Goal: Transaction & Acquisition: Purchase product/service

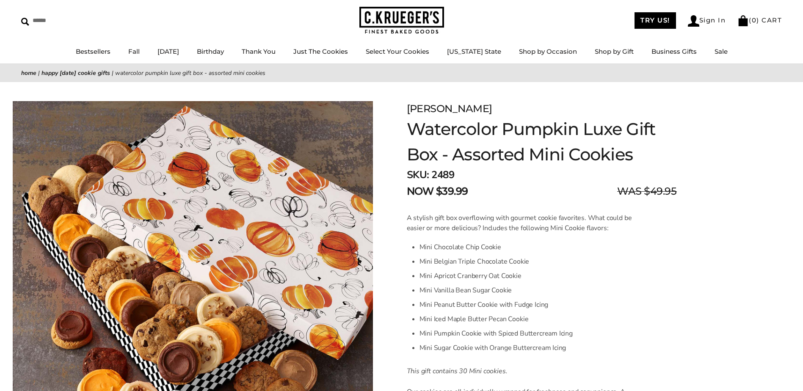
scroll to position [31, 0]
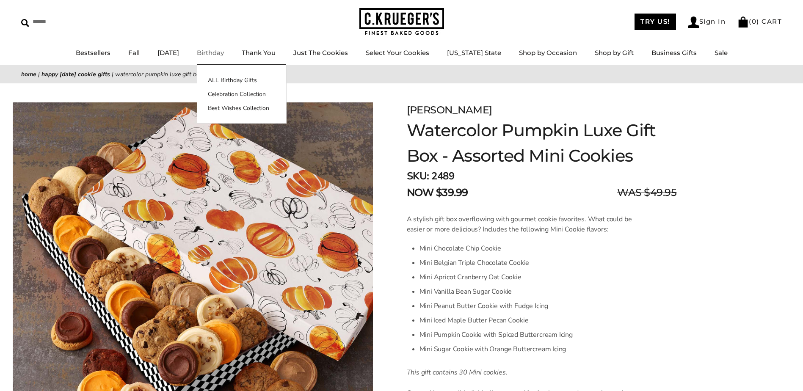
click at [224, 53] on link "Birthday" at bounding box center [210, 53] width 27 height 8
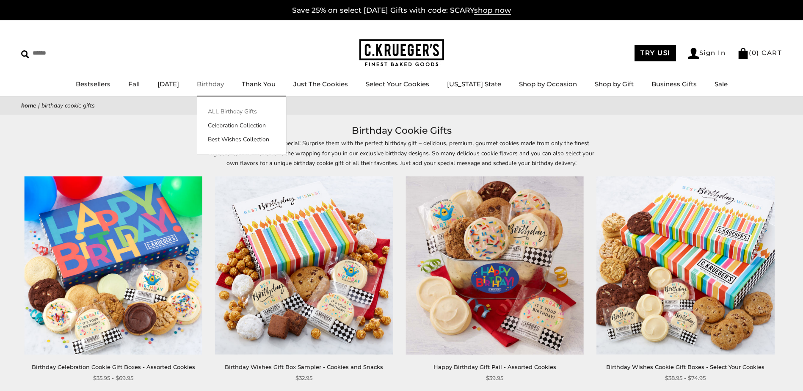
click at [246, 110] on link "ALL Birthday Gifts" at bounding box center [241, 111] width 89 height 9
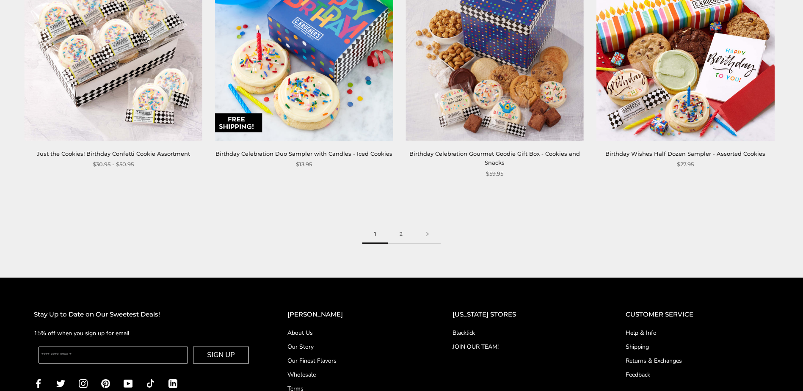
scroll to position [1370, 0]
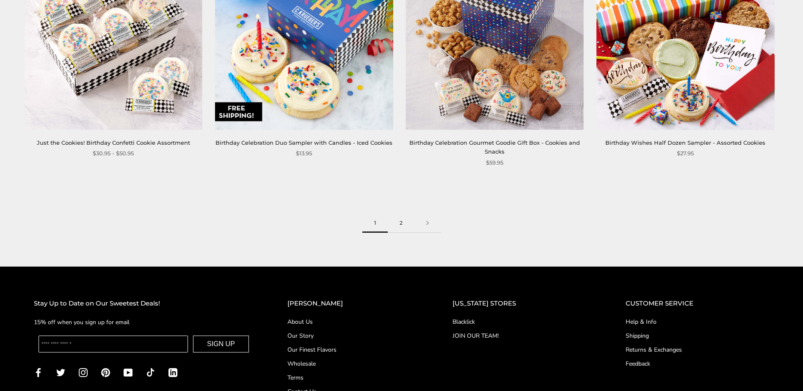
click at [399, 222] on link "2" at bounding box center [401, 223] width 27 height 19
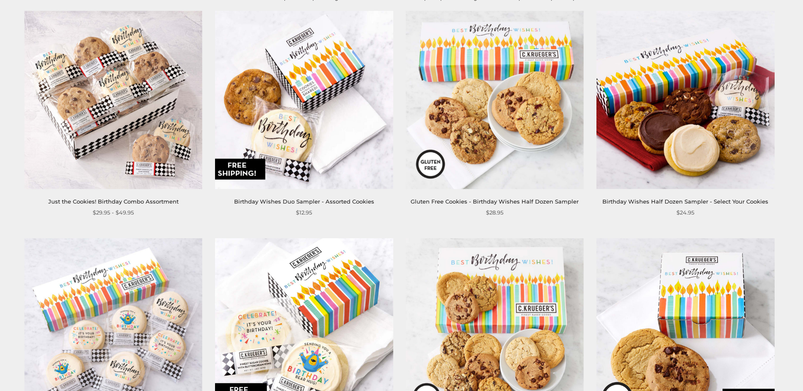
scroll to position [164, 0]
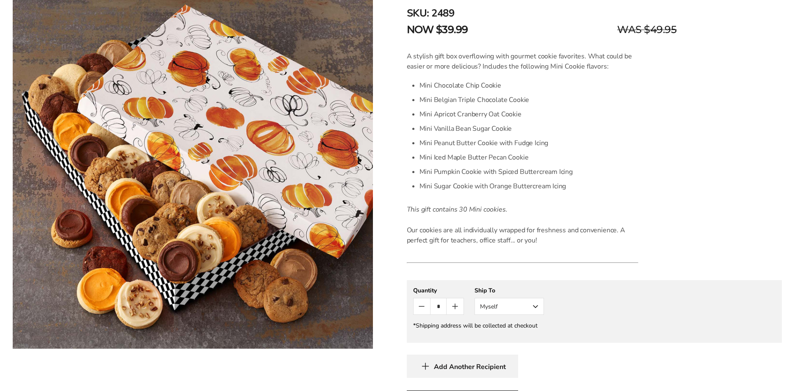
scroll to position [200, 0]
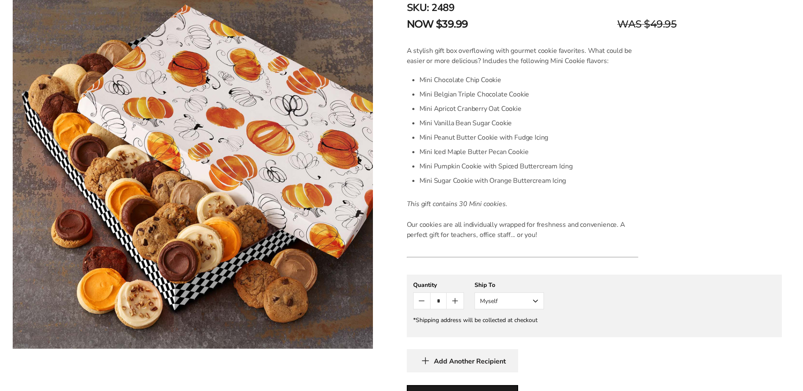
click at [536, 302] on button "Myself" at bounding box center [508, 300] width 69 height 17
click at [492, 317] on button "Myself" at bounding box center [509, 316] width 69 height 15
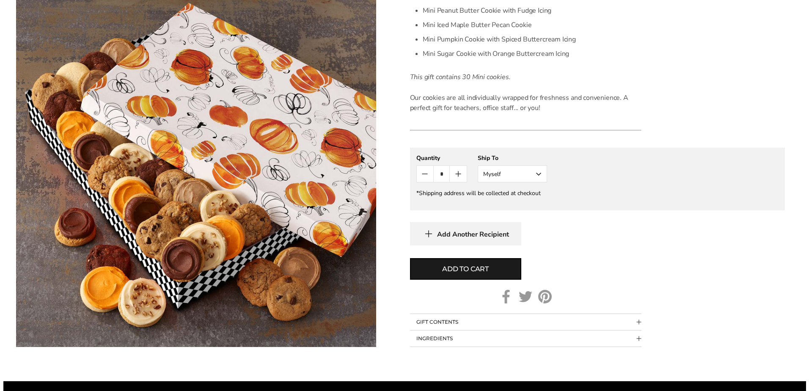
scroll to position [330, 0]
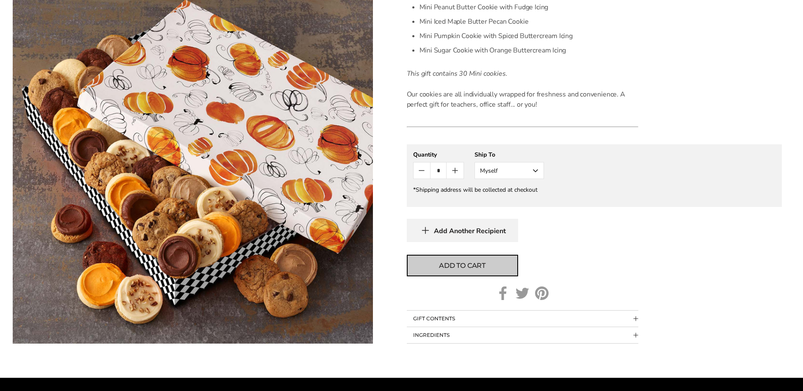
click at [467, 265] on span "Add to cart" at bounding box center [462, 266] width 47 height 10
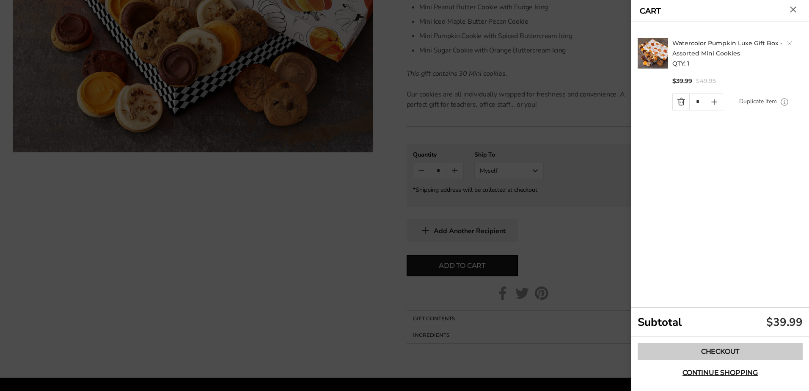
click at [733, 352] on link "Checkout" at bounding box center [720, 351] width 165 height 17
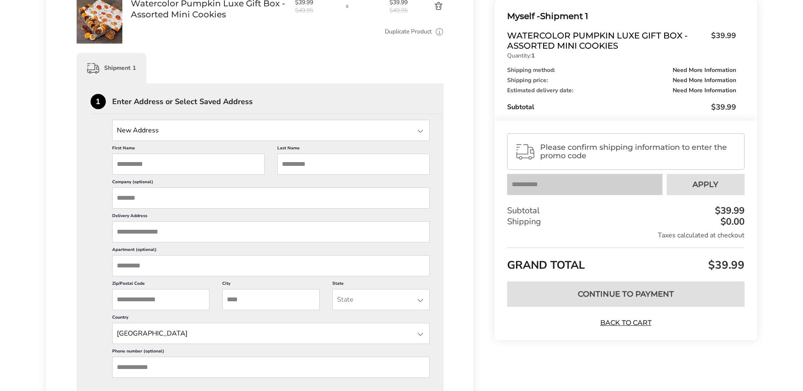
scroll to position [161, 0]
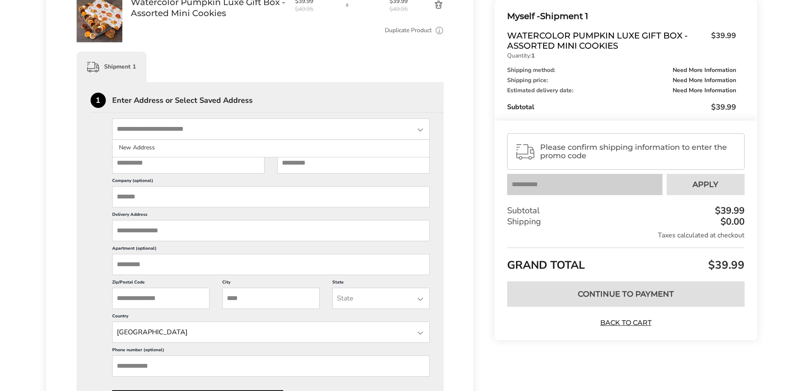
click at [203, 128] on input "State" at bounding box center [271, 128] width 318 height 21
type input "**********"
type input "*********"
type input "****"
type input "**********"
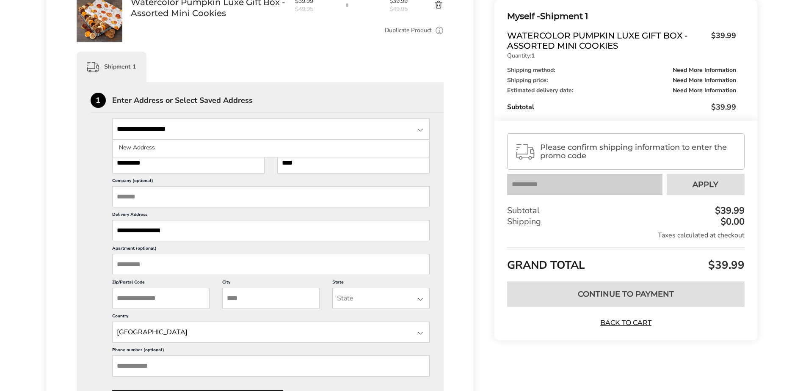
type input "**********"
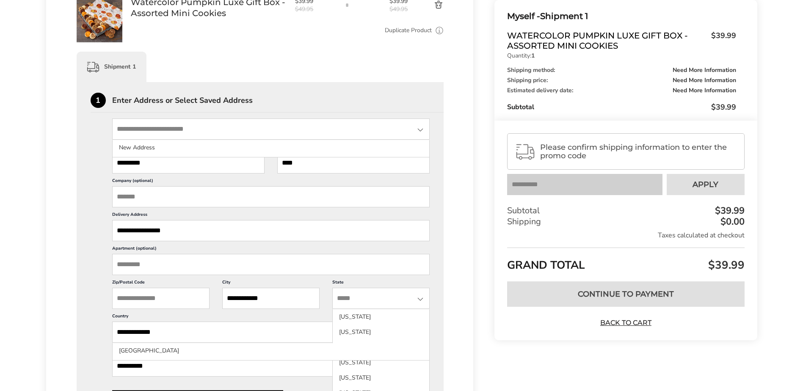
click at [201, 127] on input "State" at bounding box center [271, 128] width 318 height 21
type input "**********"
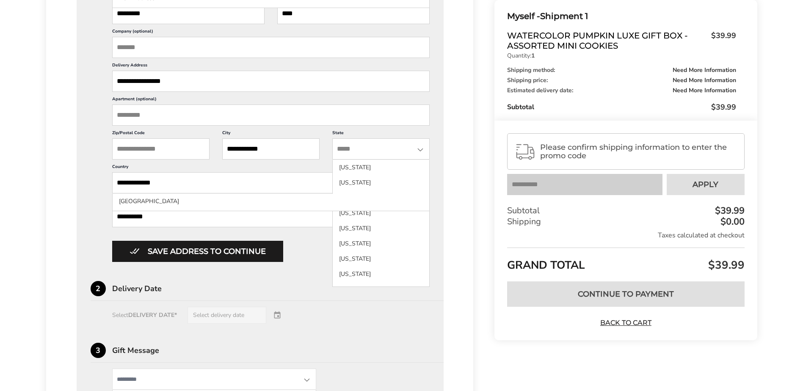
scroll to position [320, 0]
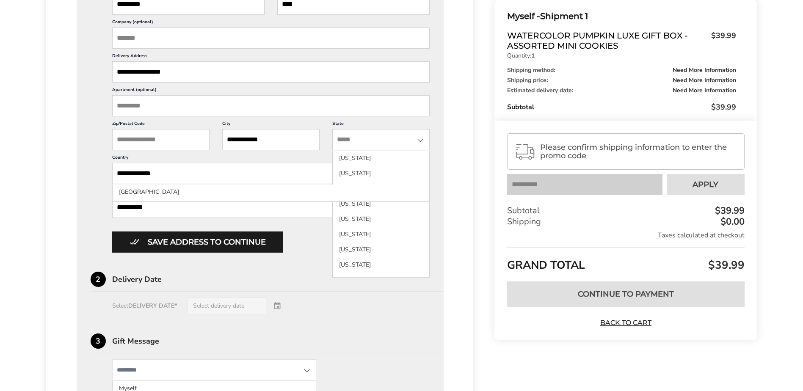
click at [170, 141] on input "Zip/Postal Code" at bounding box center [160, 139] width 97 height 21
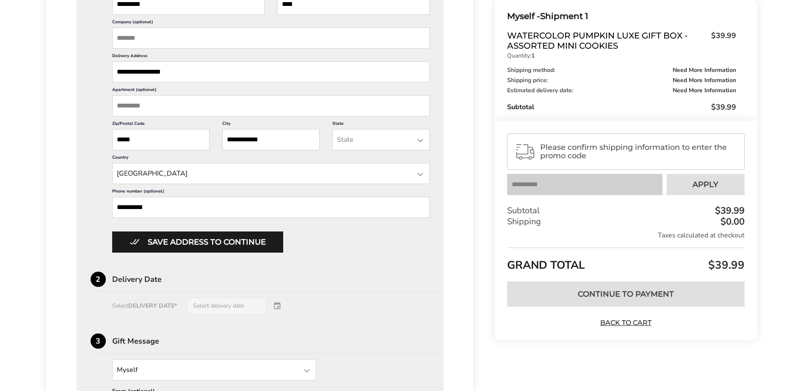
type input "*****"
click at [421, 140] on div at bounding box center [420, 140] width 10 height 10
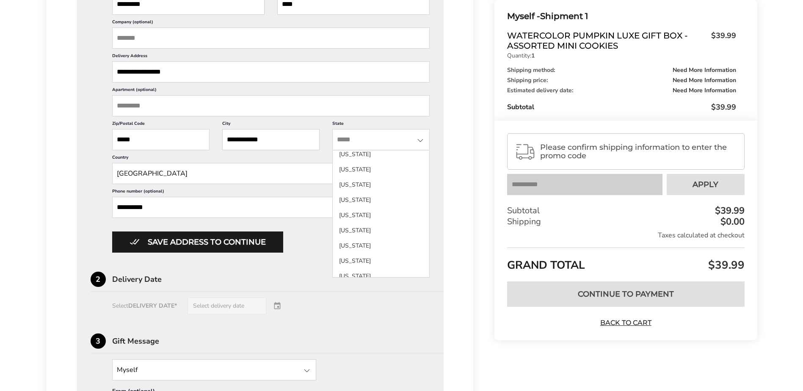
scroll to position [722, 0]
click at [359, 179] on li "Tennessee" at bounding box center [381, 173] width 96 height 15
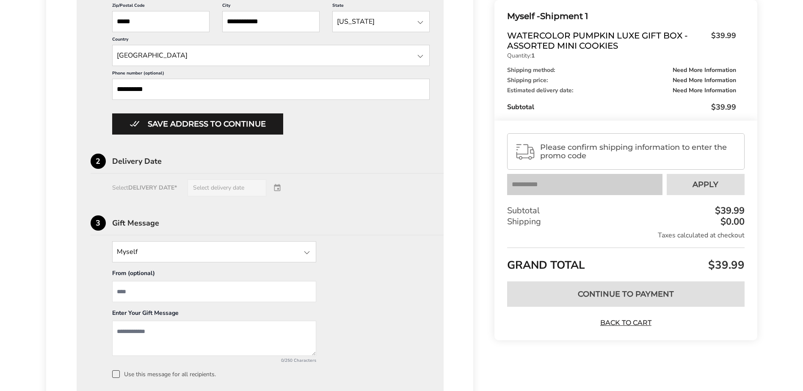
scroll to position [440, 0]
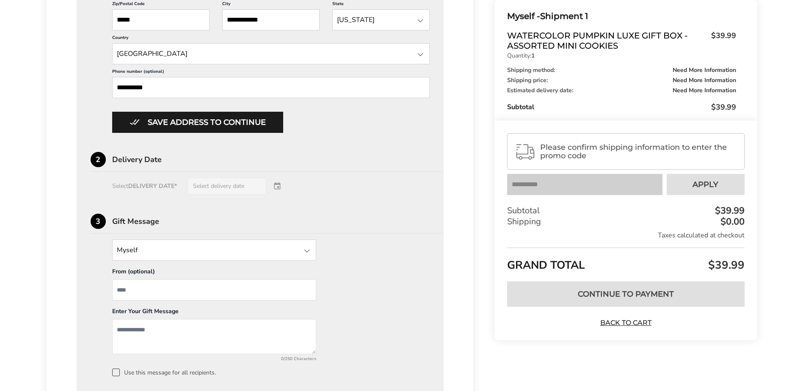
click at [305, 250] on div at bounding box center [307, 251] width 10 height 10
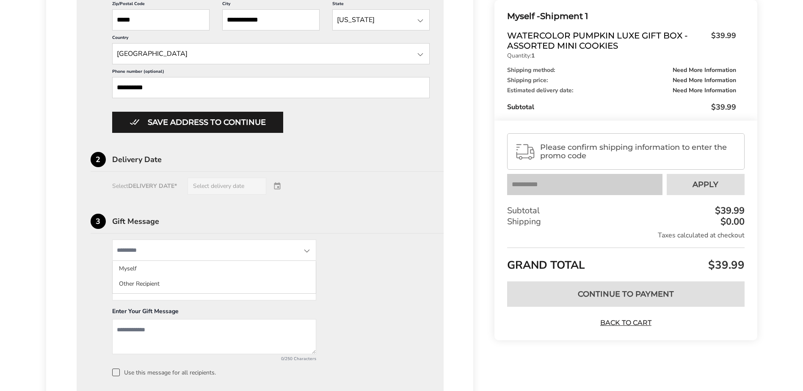
click at [347, 294] on div "Myself Myself Other Recipient From (optional) Enter Your Gift Message 0/250 Cha…" at bounding box center [260, 307] width 339 height 137
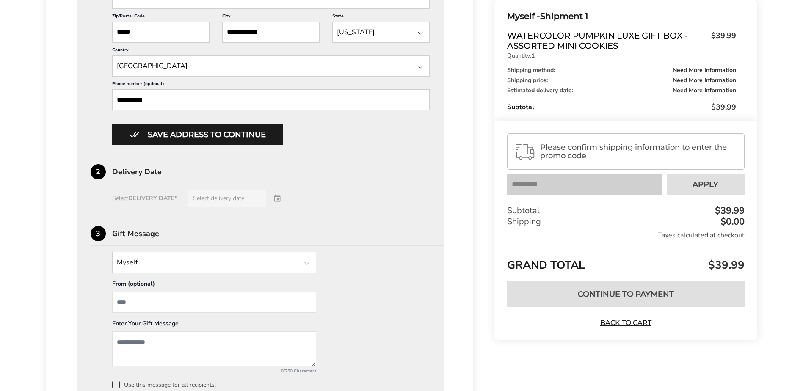
scroll to position [434, 0]
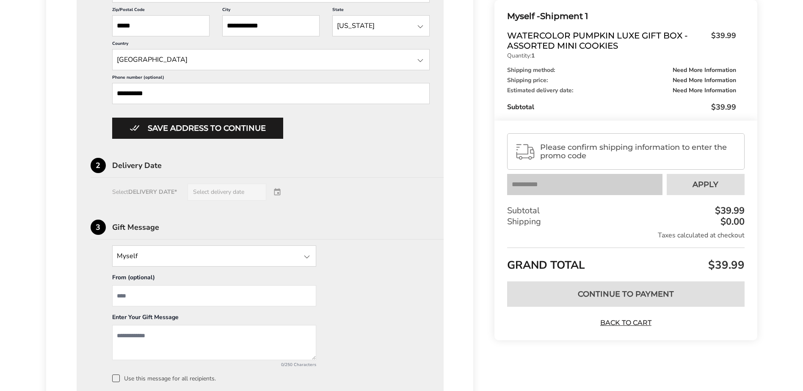
click at [143, 192] on div "Select DELIVERY DATE* Select delivery date" at bounding box center [260, 192] width 339 height 17
click at [151, 166] on div "Delivery Date" at bounding box center [278, 166] width 332 height 8
click at [218, 191] on div "Select DELIVERY DATE* Select delivery date" at bounding box center [260, 192] width 339 height 17
click at [278, 191] on div "Select DELIVERY DATE* Select delivery date" at bounding box center [260, 192] width 339 height 17
click at [278, 192] on div "Select DELIVERY DATE* Select delivery date" at bounding box center [260, 192] width 339 height 17
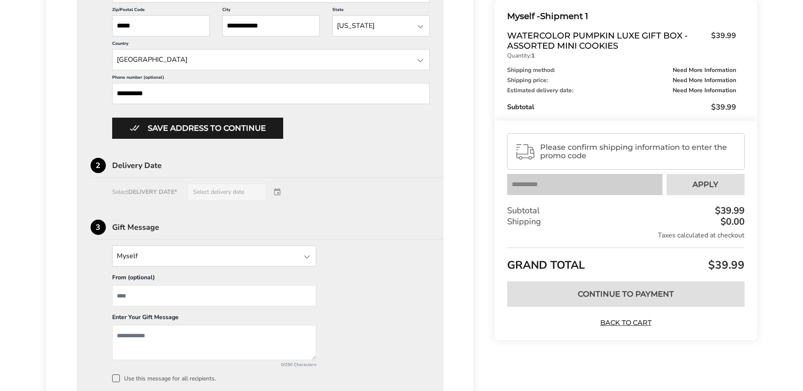
click at [278, 192] on div "Select DELIVERY DATE* Select delivery date" at bounding box center [260, 192] width 339 height 17
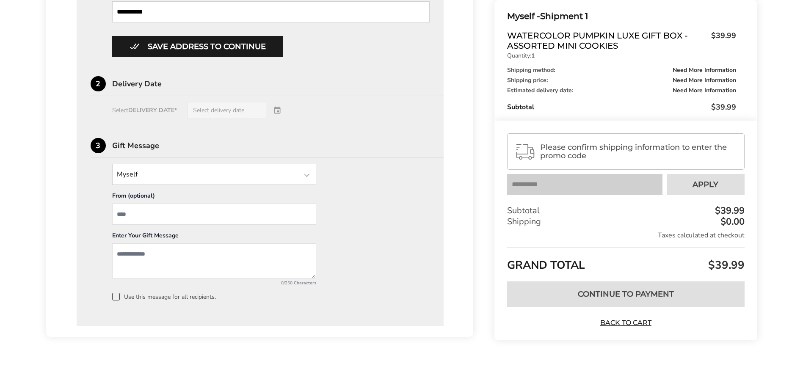
scroll to position [516, 0]
click at [625, 322] on link "Back to Cart" at bounding box center [625, 322] width 59 height 9
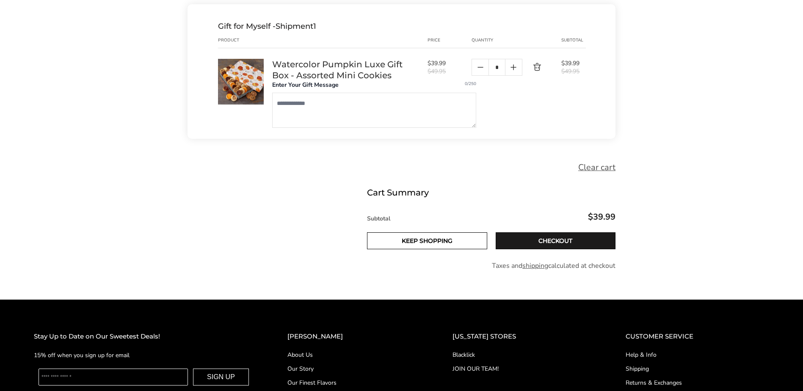
scroll to position [159, 0]
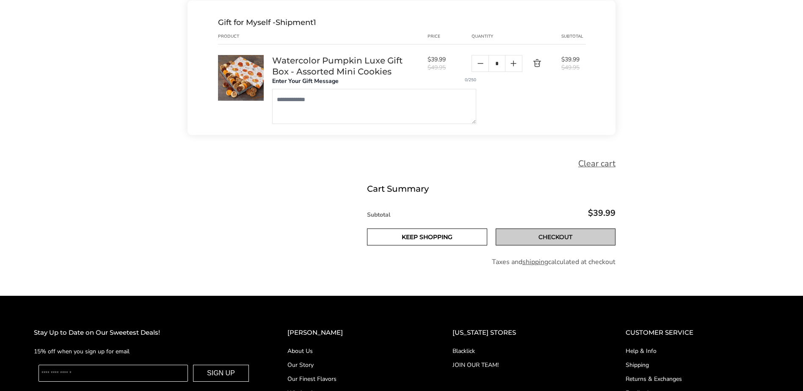
click at [557, 236] on link "Checkout" at bounding box center [555, 236] width 120 height 17
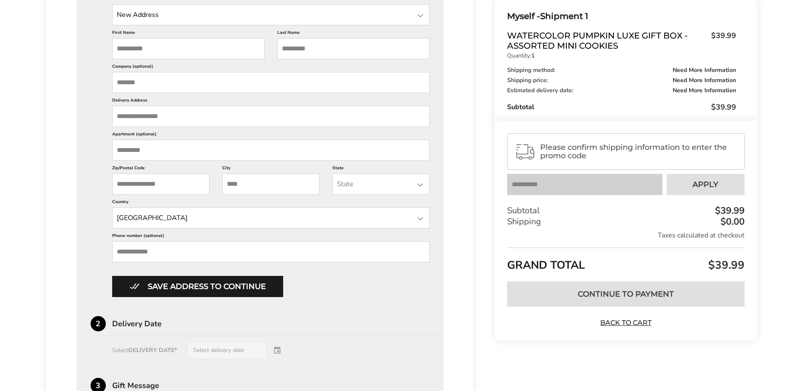
scroll to position [277, 0]
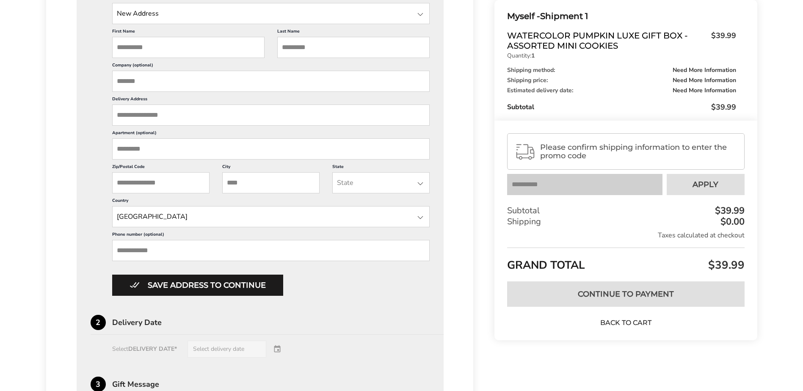
click at [636, 322] on link "Back to Cart" at bounding box center [625, 322] width 59 height 9
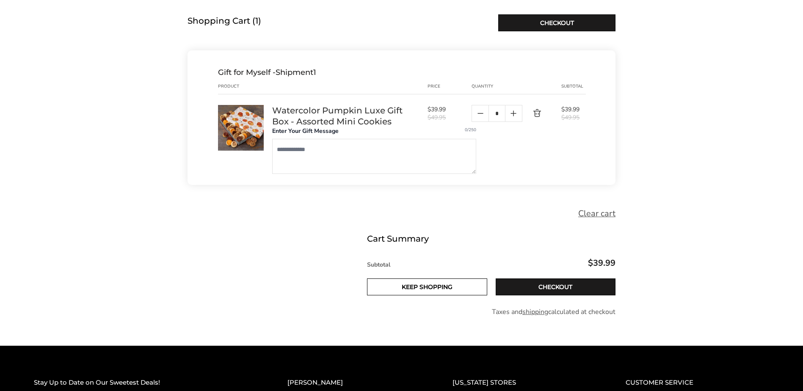
scroll to position [110, 0]
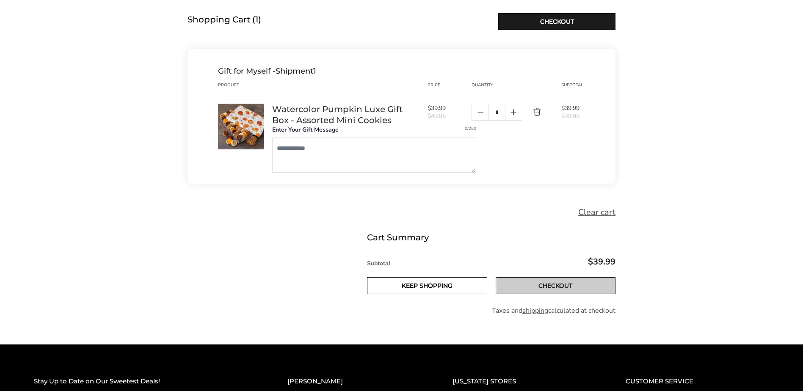
click at [552, 285] on link "Checkout" at bounding box center [555, 285] width 120 height 17
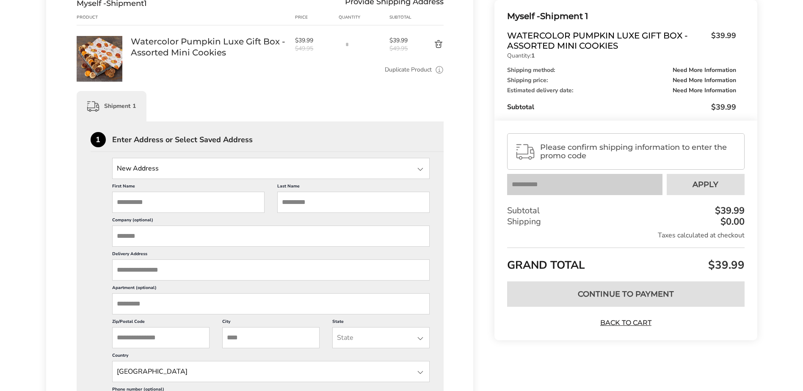
scroll to position [135, 0]
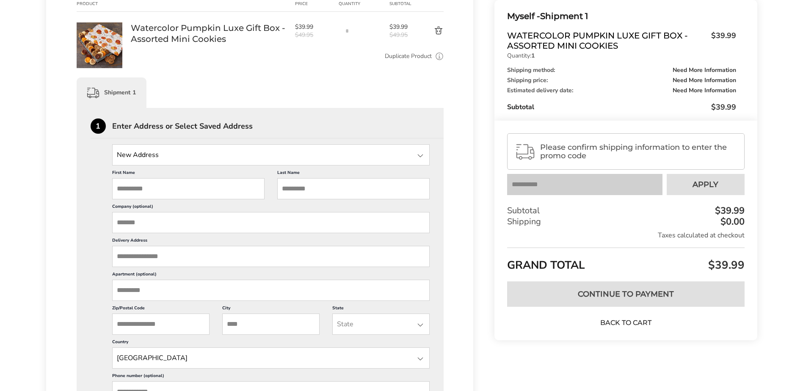
click at [644, 323] on link "Back to Cart" at bounding box center [625, 322] width 59 height 9
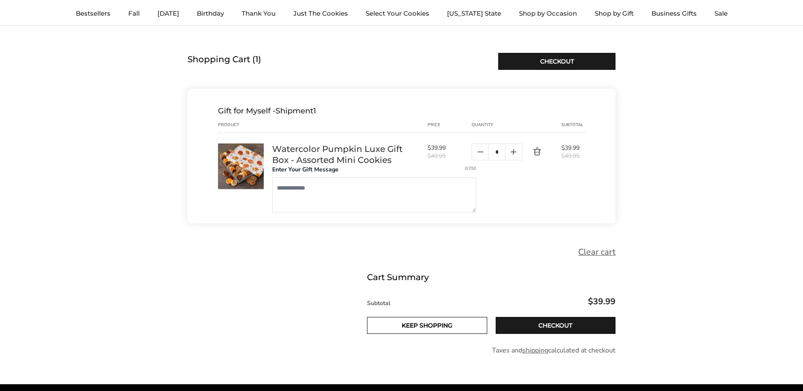
scroll to position [59, 0]
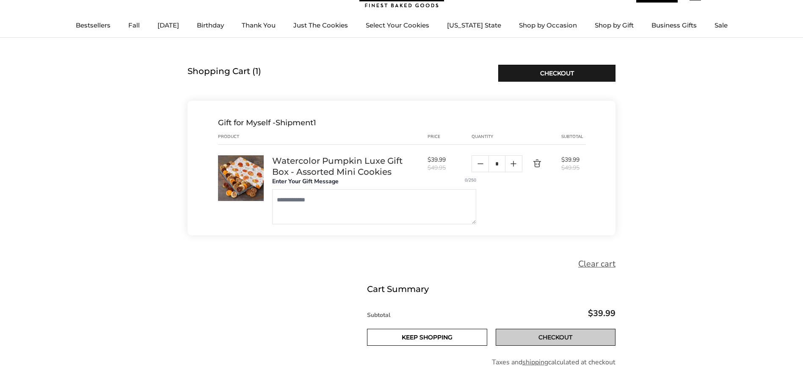
click at [554, 338] on link "Checkout" at bounding box center [555, 337] width 120 height 17
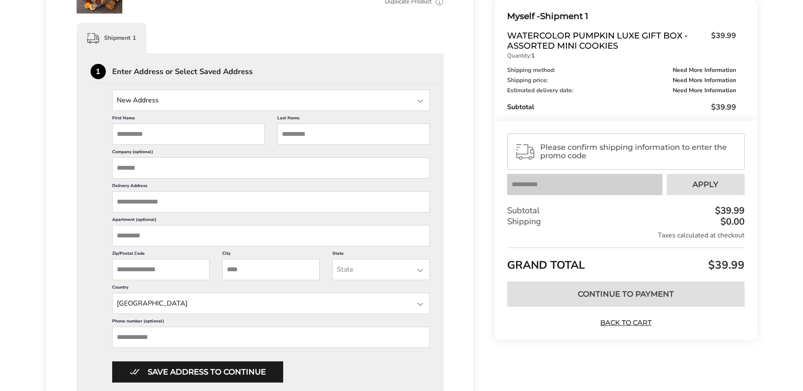
scroll to position [195, 0]
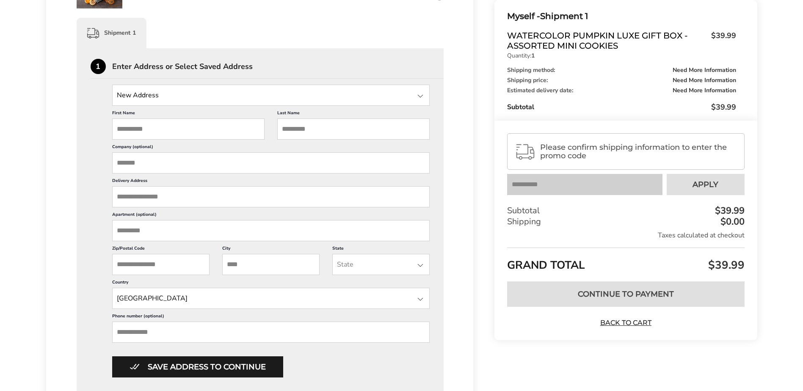
click at [571, 264] on div "GRAND TOTAL $39.99" at bounding box center [625, 260] width 237 height 27
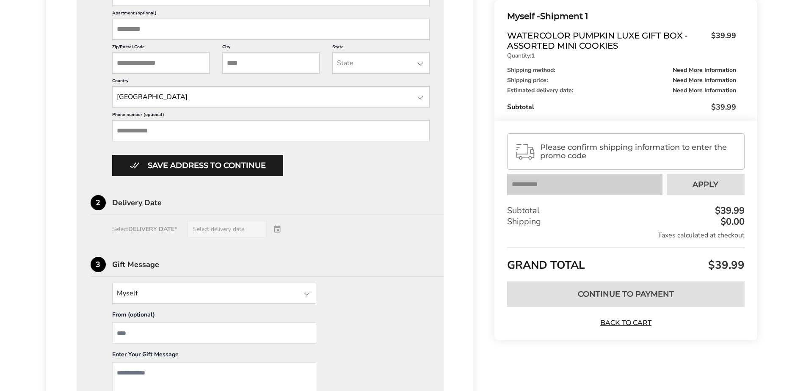
scroll to position [397, 0]
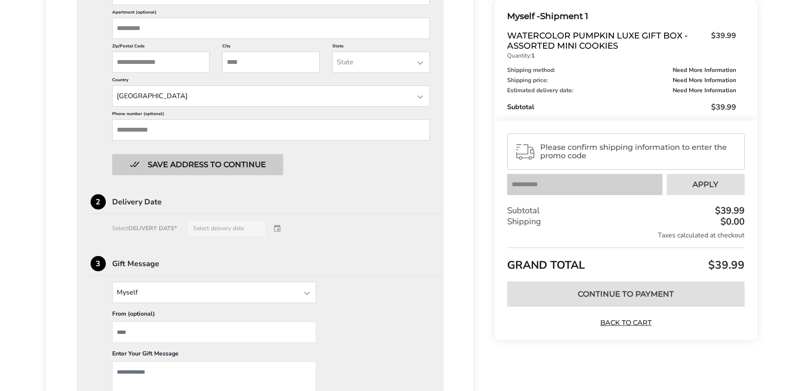
click at [232, 162] on button "Save address to continue" at bounding box center [197, 164] width 171 height 21
